Goal: Information Seeking & Learning: Learn about a topic

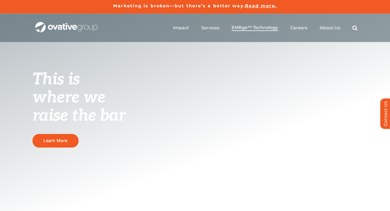
click at [247, 26] on span "EMRge™ Technology" at bounding box center [254, 27] width 47 height 5
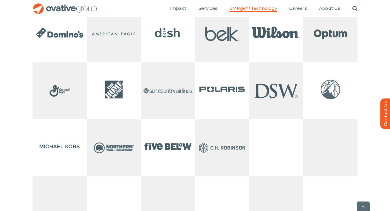
scroll to position [1133, 0]
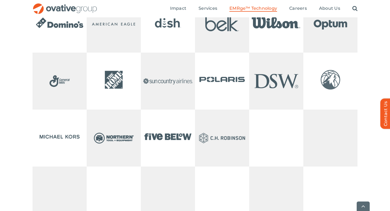
click at [205, 51] on img at bounding box center [222, 24] width 54 height 54
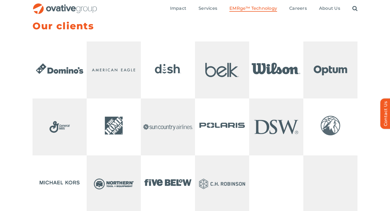
scroll to position [1086, 0]
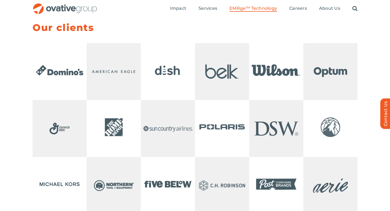
click at [92, 70] on img at bounding box center [114, 71] width 54 height 54
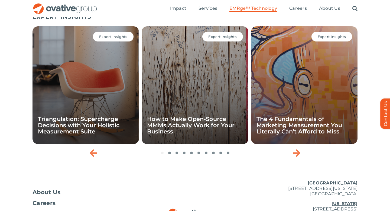
scroll to position [1751, 0]
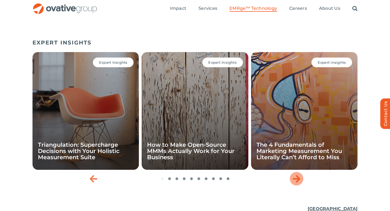
click at [294, 183] on icon "Next slide" at bounding box center [297, 178] width 8 height 9
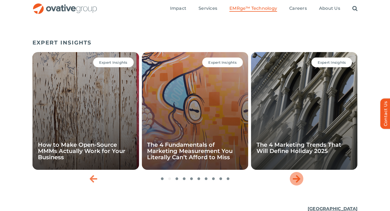
click at [294, 183] on icon "Next slide" at bounding box center [297, 178] width 8 height 9
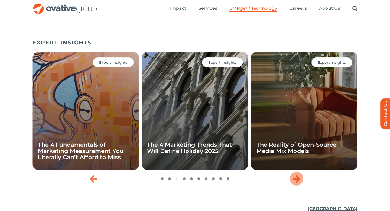
click at [294, 183] on icon "Next slide" at bounding box center [297, 178] width 8 height 9
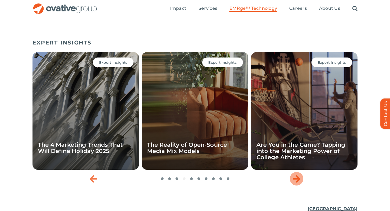
click at [294, 183] on icon "Next slide" at bounding box center [297, 178] width 8 height 9
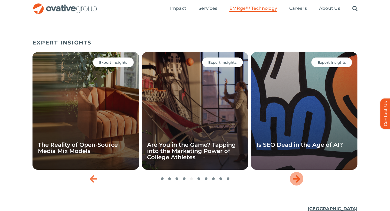
click at [294, 183] on icon "Next slide" at bounding box center [297, 178] width 8 height 9
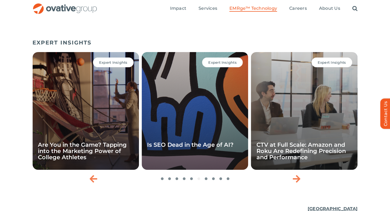
click at [208, 158] on div "Expert Insights Is SEO Dead in the Age of AI?" at bounding box center [195, 110] width 106 height 117
click at [208, 148] on link "Is SEO Dead in the Age of AI?" at bounding box center [190, 144] width 86 height 7
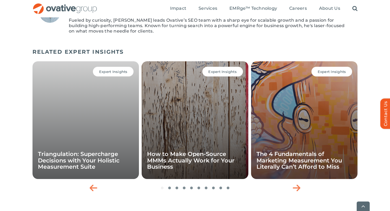
scroll to position [886, 0]
